Goal: Information Seeking & Learning: Learn about a topic

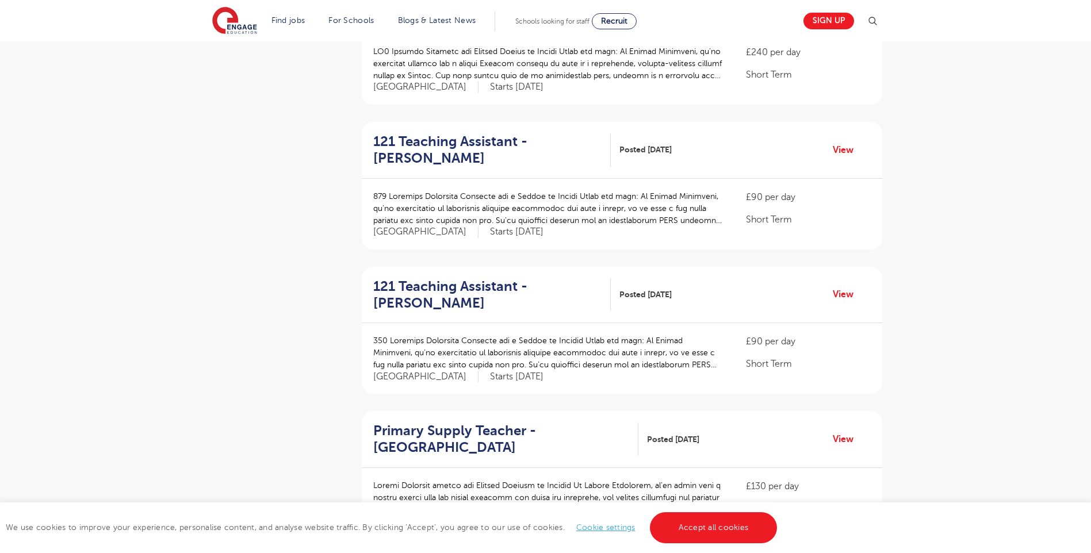
scroll to position [1151, 0]
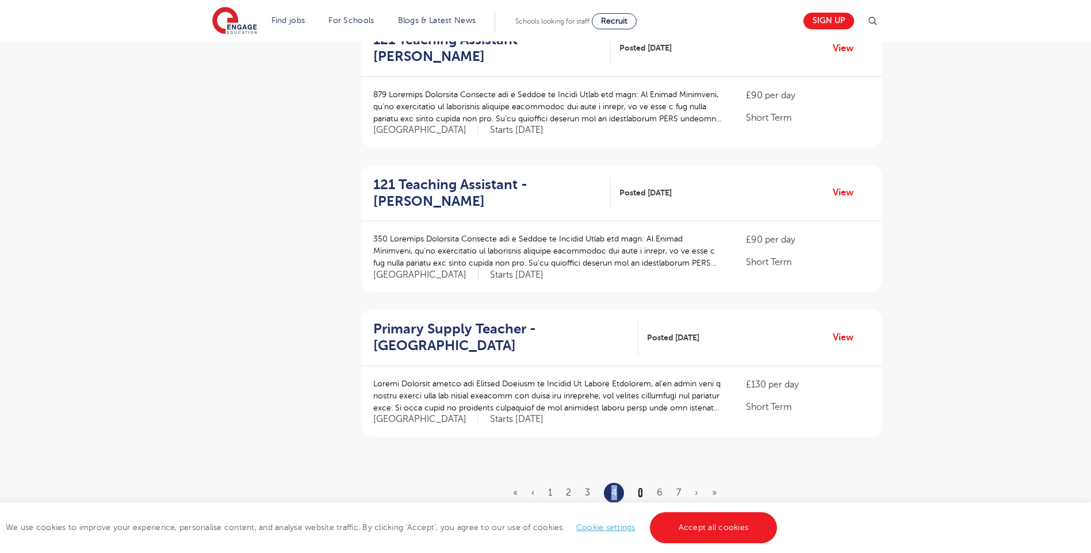
click at [643, 488] on link "5" at bounding box center [640, 493] width 5 height 10
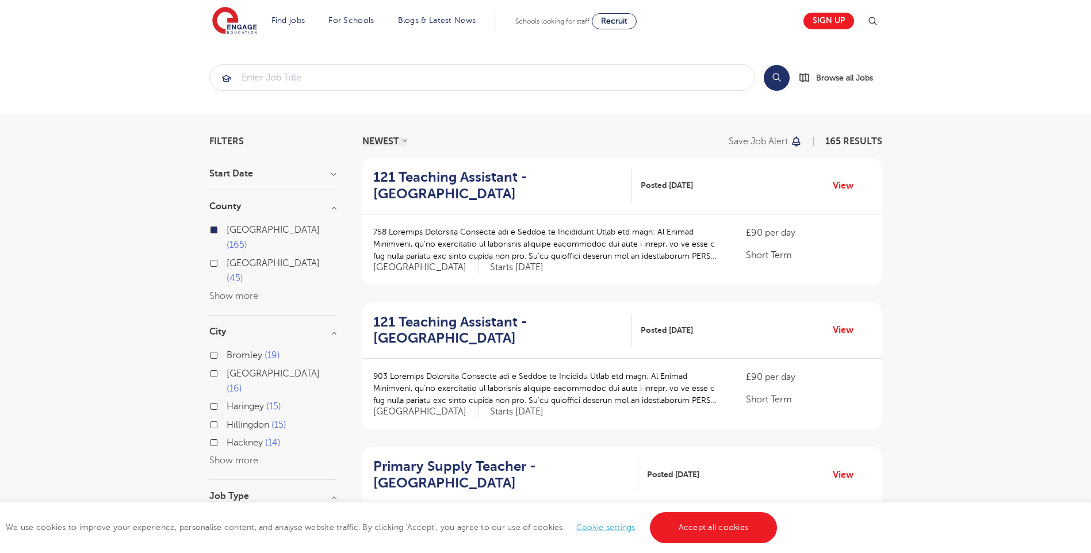
click at [232, 456] on button "Show more" at bounding box center [233, 461] width 49 height 10
click at [230, 438] on input "[PERSON_NAME] 14" at bounding box center [230, 441] width 7 height 7
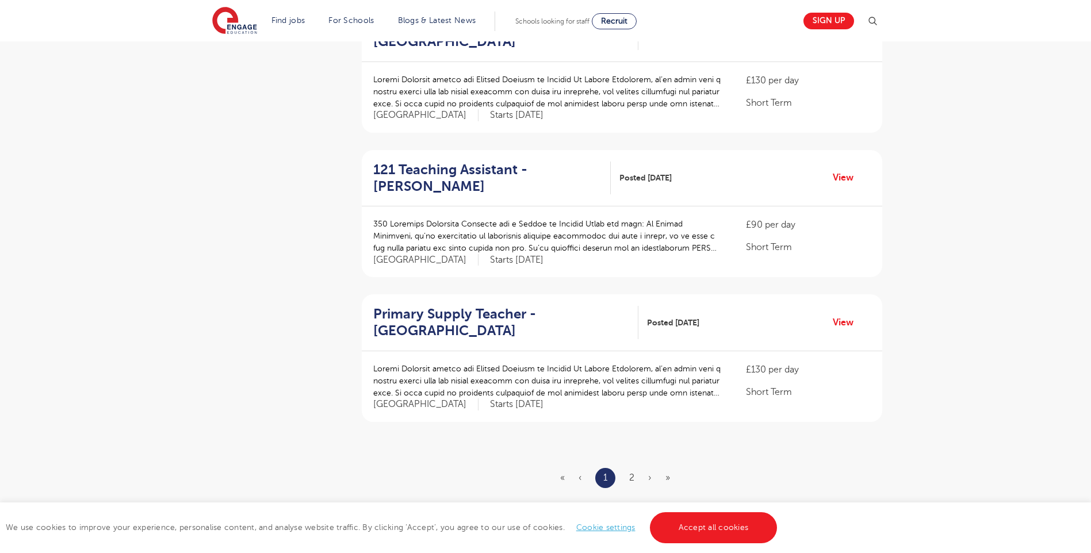
scroll to position [1208, 0]
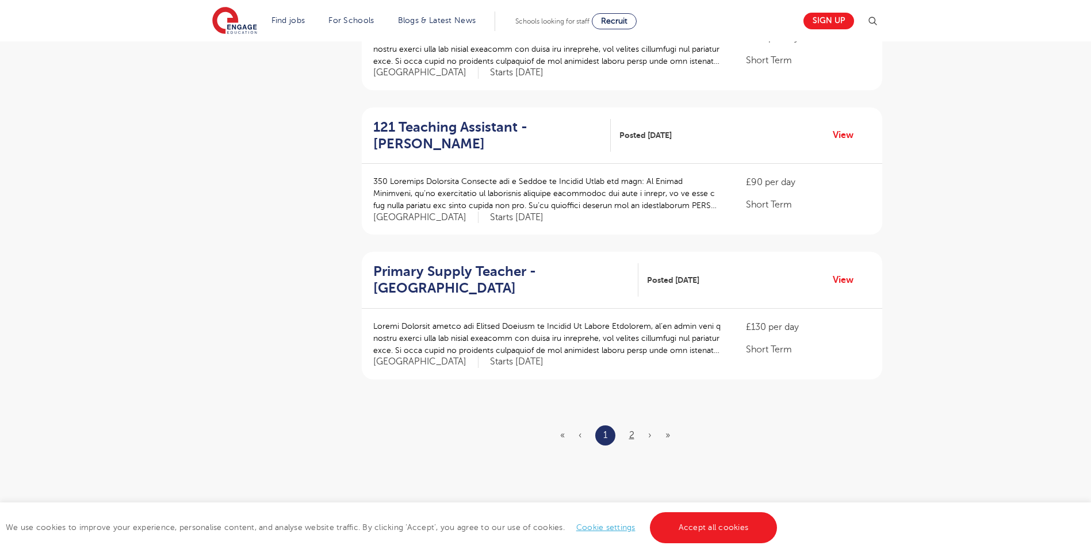
drag, startPoint x: 626, startPoint y: 423, endPoint x: 632, endPoint y: 433, distance: 11.6
click at [633, 435] on link "2" at bounding box center [631, 435] width 5 height 10
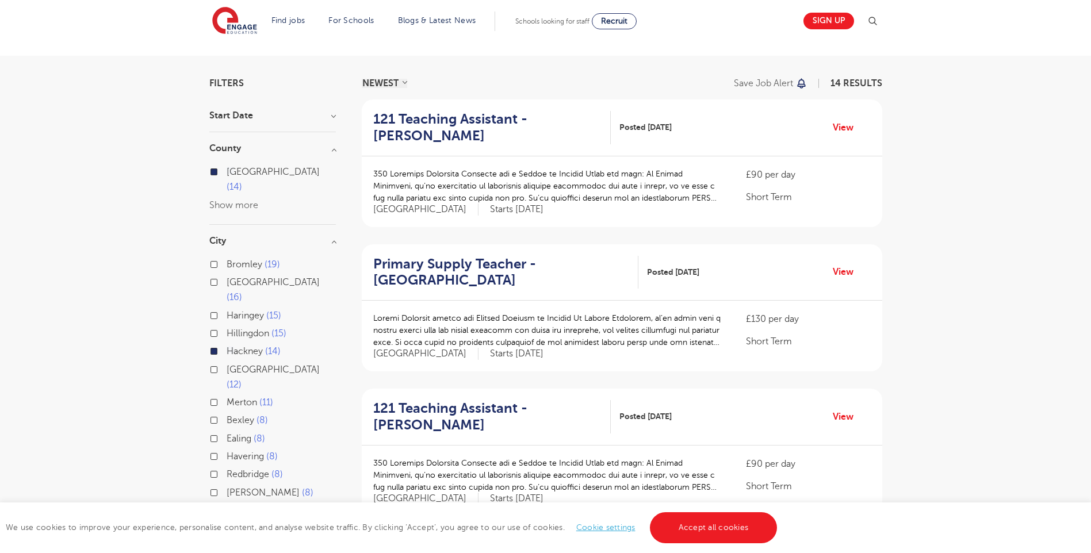
scroll to position [58, 0]
